Goal: Task Accomplishment & Management: Manage account settings

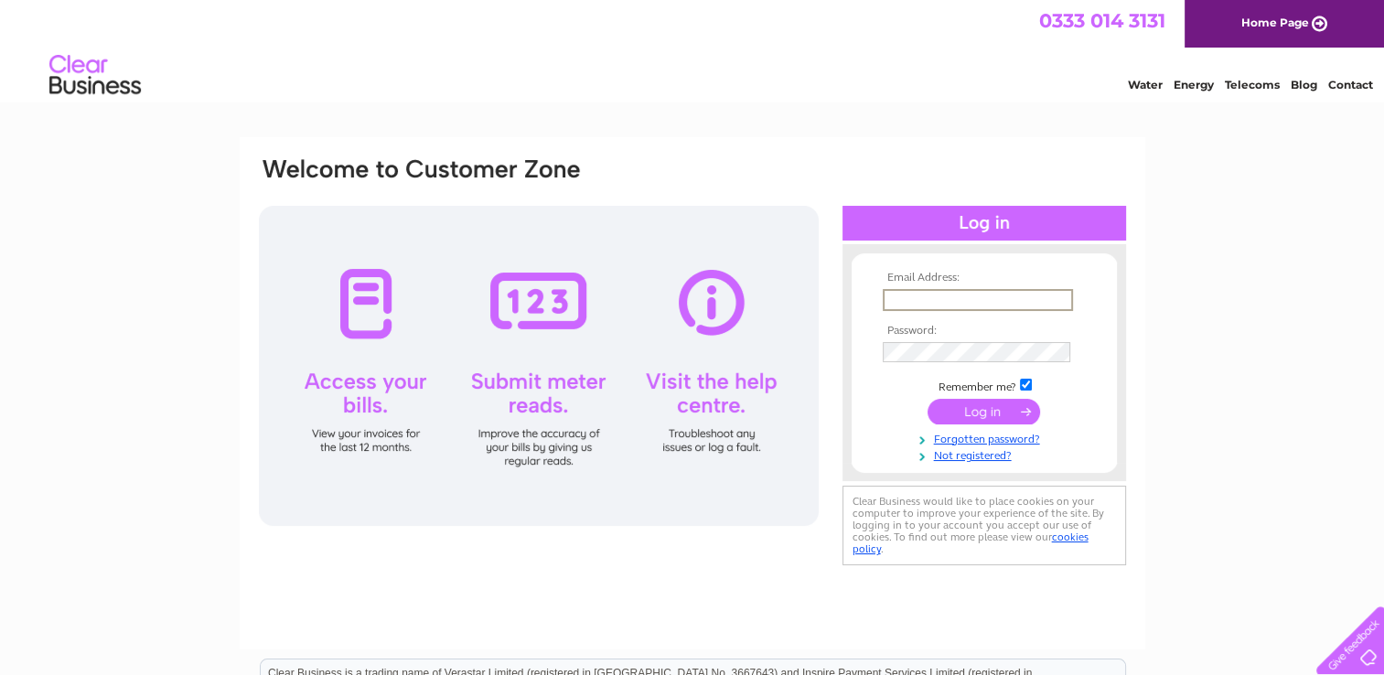
click at [1021, 300] on input "text" at bounding box center [978, 300] width 190 height 22
click at [925, 299] on input "natalie@newmanofficepersonnel.com" at bounding box center [977, 299] width 188 height 20
type input "natali@newmanofficepersonnel.com"
drag, startPoint x: 884, startPoint y: 297, endPoint x: 1349, endPoint y: 301, distance: 464.6
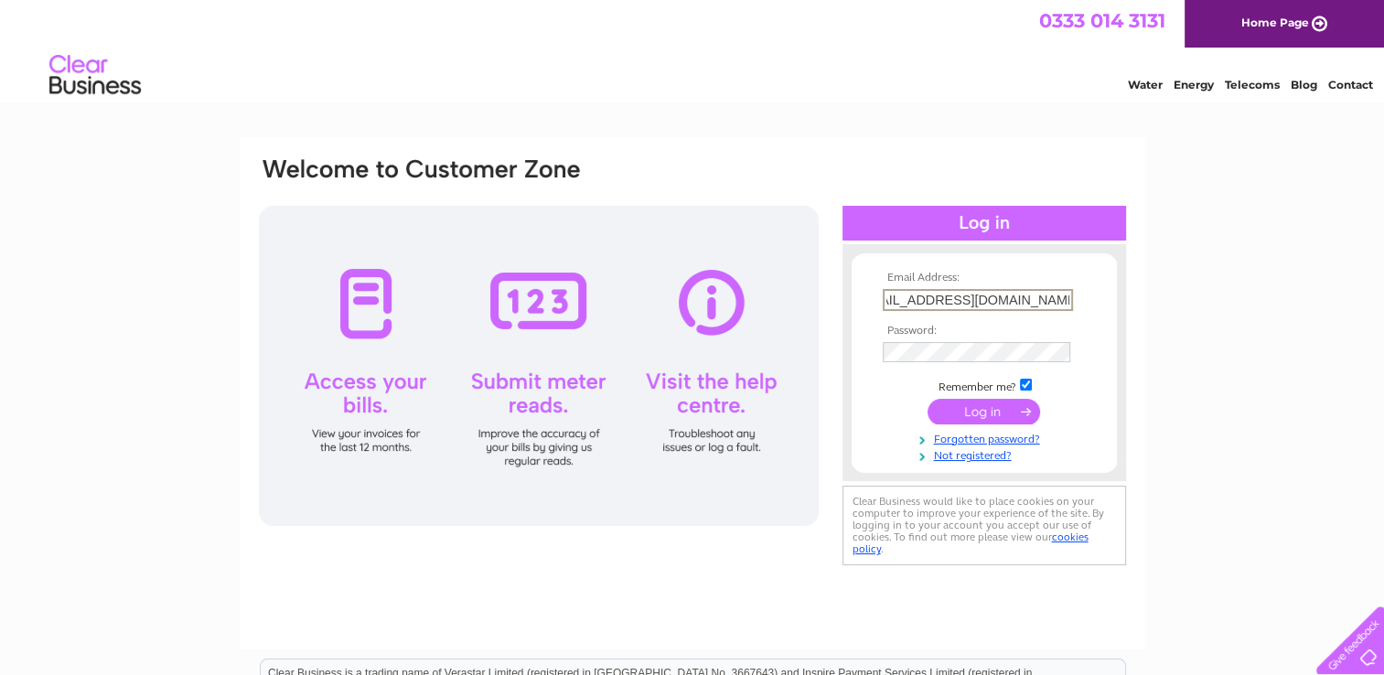
click at [1347, 298] on div "Email Address: natali@newmanofficepersonnel.com Password:" at bounding box center [692, 549] width 1384 height 825
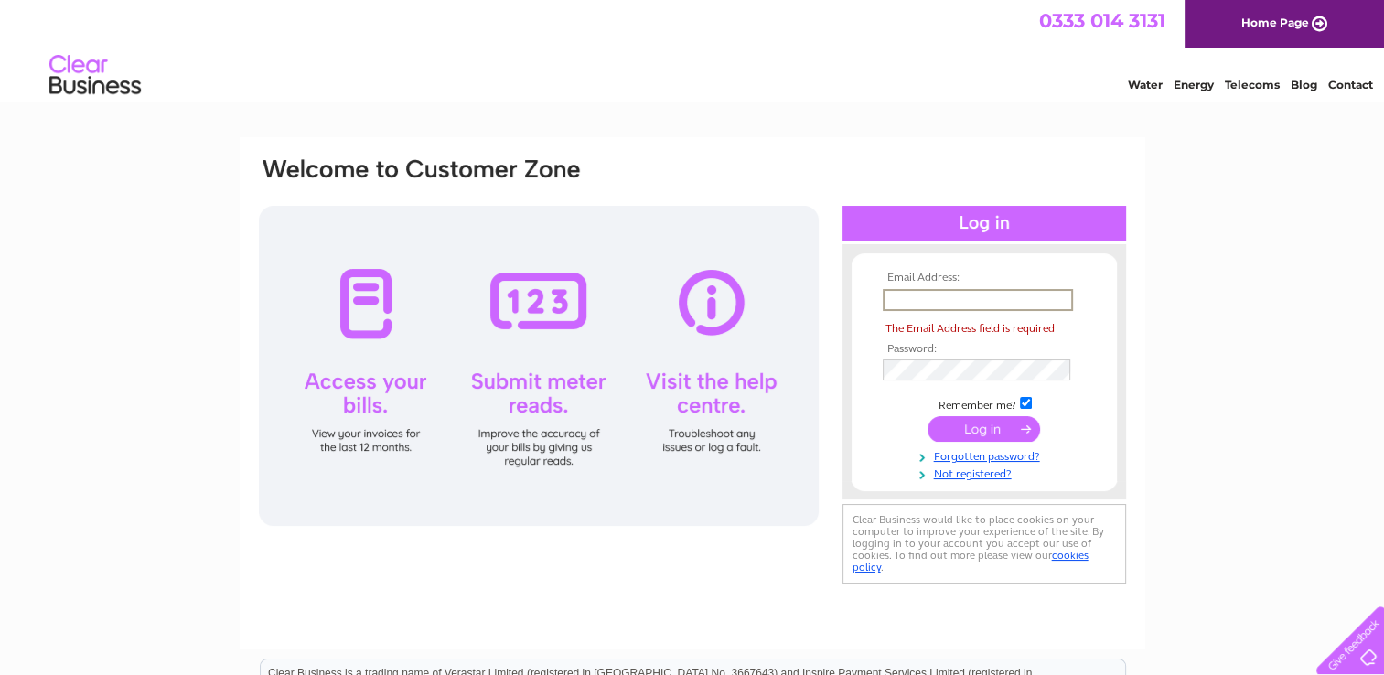
click at [959, 298] on input "text" at bounding box center [978, 300] width 190 height 22
type input "[EMAIL_ADDRESS][DOMAIN_NAME]"
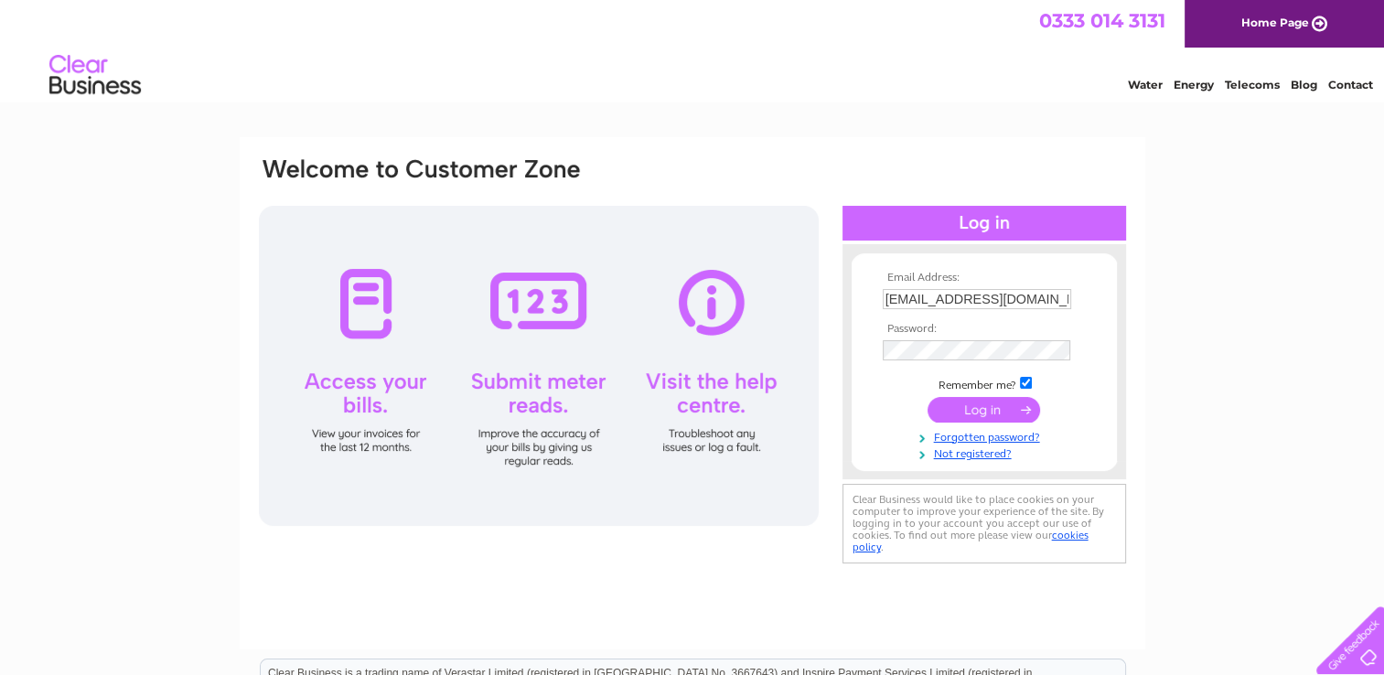
click at [990, 411] on input "submit" at bounding box center [983, 410] width 112 height 26
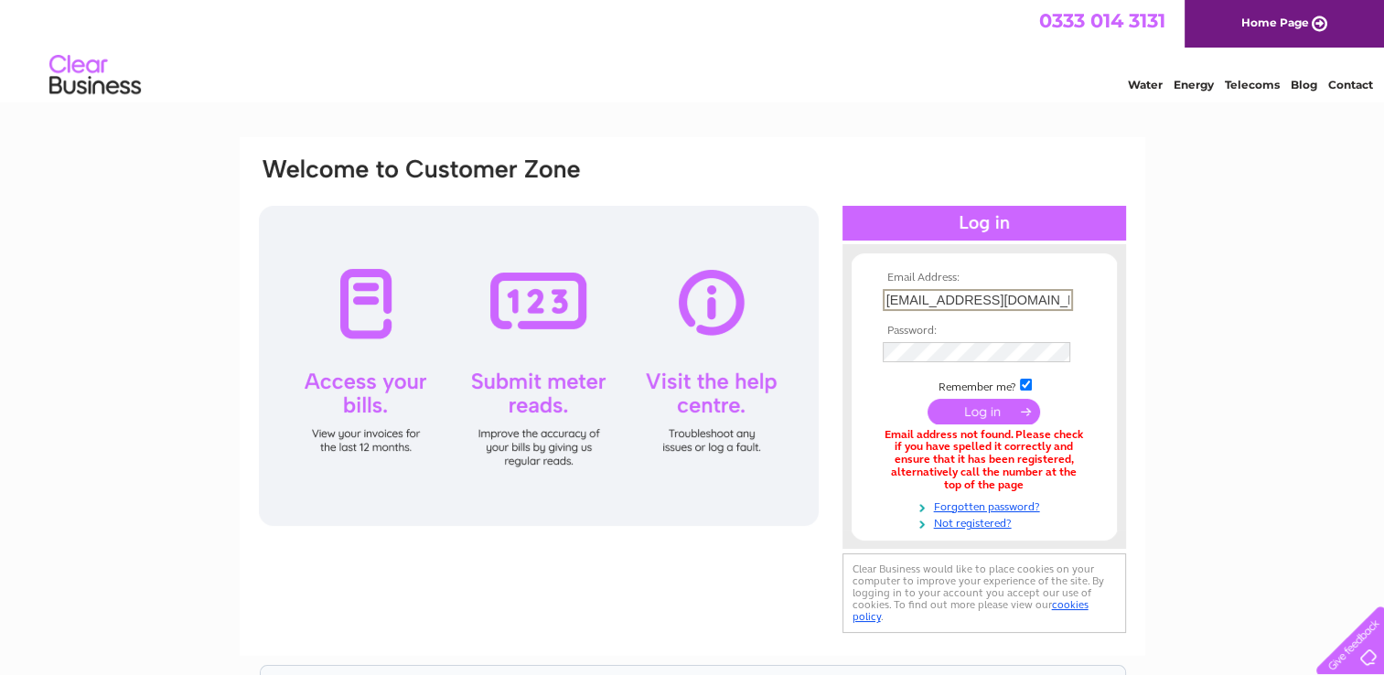
drag, startPoint x: 902, startPoint y: 299, endPoint x: 857, endPoint y: 305, distance: 45.1
click at [857, 305] on form "Email Address: [EMAIL_ADDRESS][DOMAIN_NAME] Password: Forgotten password?" at bounding box center [983, 401] width 265 height 259
click at [358, 291] on div at bounding box center [539, 366] width 560 height 320
